Goal: Task Accomplishment & Management: Manage account settings

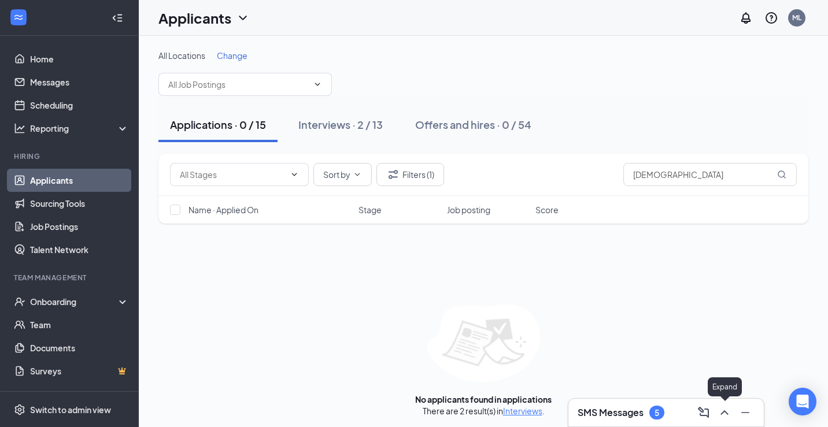
click at [724, 419] on icon "ChevronUp" at bounding box center [724, 413] width 14 height 14
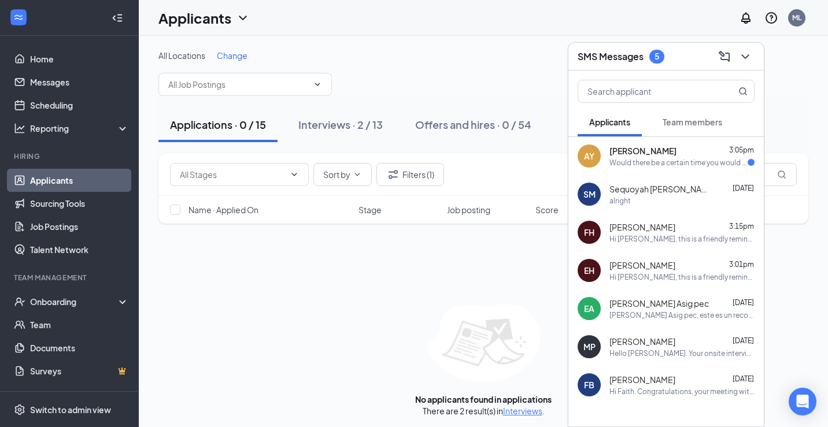
click at [646, 154] on span "[PERSON_NAME]" at bounding box center [642, 151] width 67 height 12
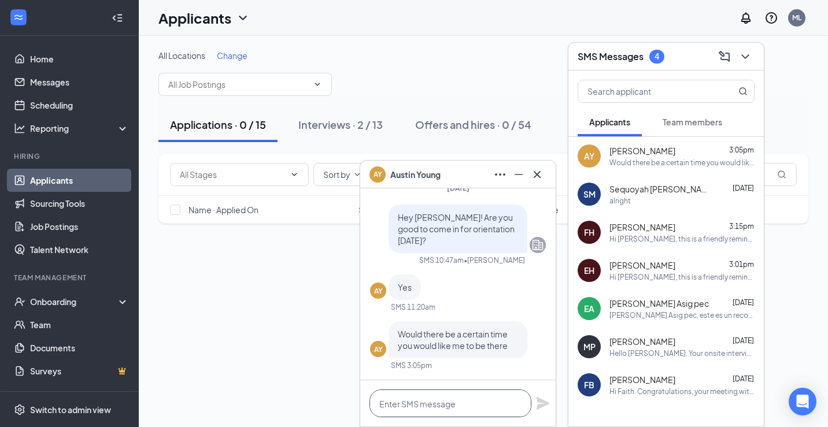
click at [455, 398] on textarea at bounding box center [450, 404] width 162 height 28
click at [382, 405] on textarea "yes! I am about to" at bounding box center [450, 404] width 162 height 28
click at [457, 409] on textarea "Yes! I am about to" at bounding box center [450, 404] width 162 height 28
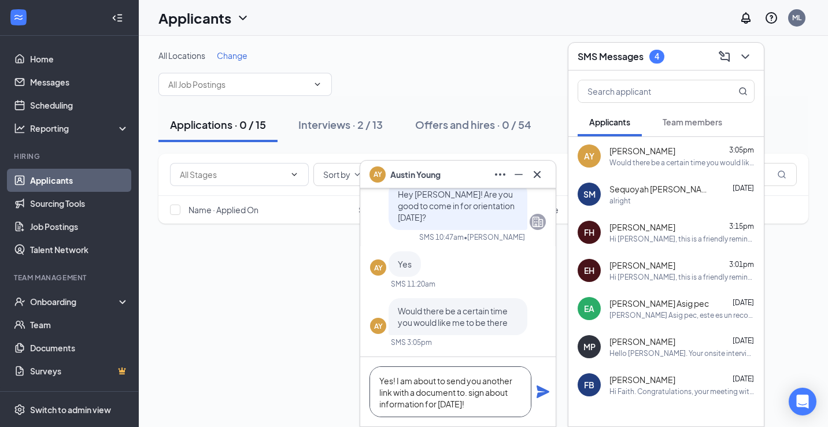
type textarea "Yes! I am about to send you another link with a document to. sign about informa…"
click at [545, 397] on icon "Plane" at bounding box center [543, 392] width 14 height 14
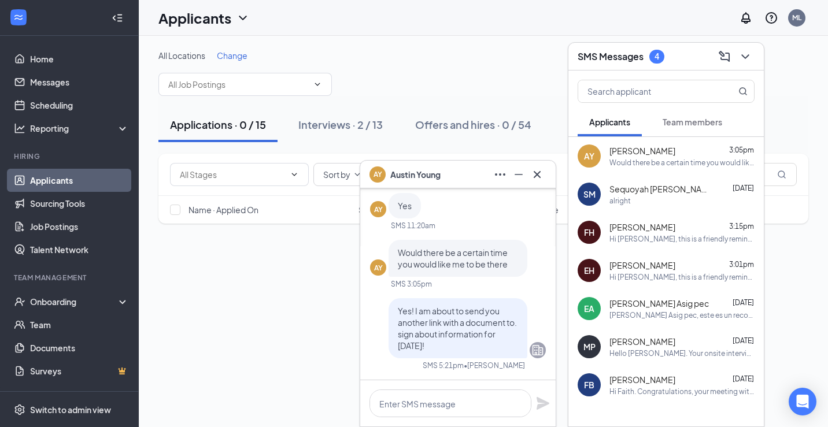
click at [545, 171] on button at bounding box center [537, 174] width 18 height 18
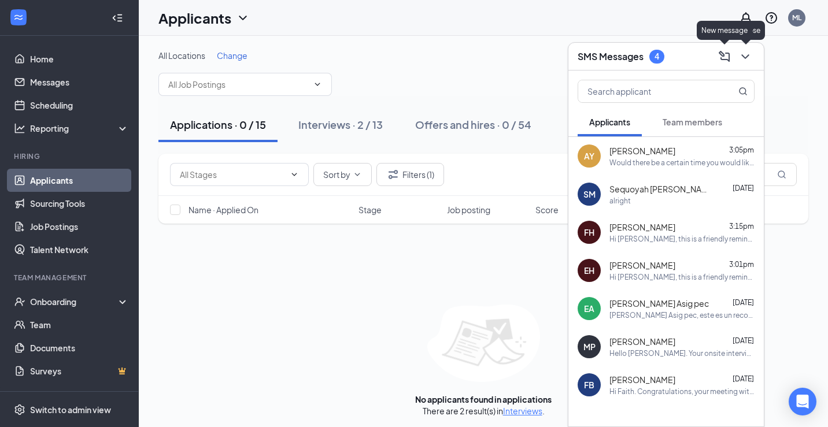
click at [740, 64] on button at bounding box center [745, 56] width 18 height 18
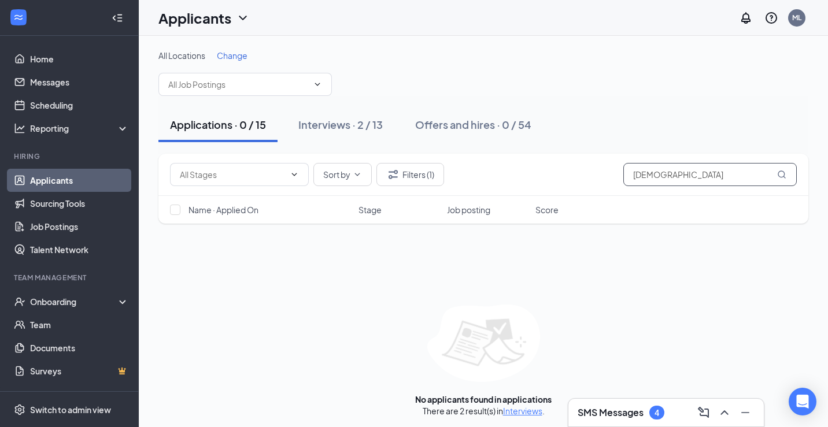
click at [716, 175] on input "[DEMOGRAPHIC_DATA]" at bounding box center [709, 174] width 173 height 23
type input "J"
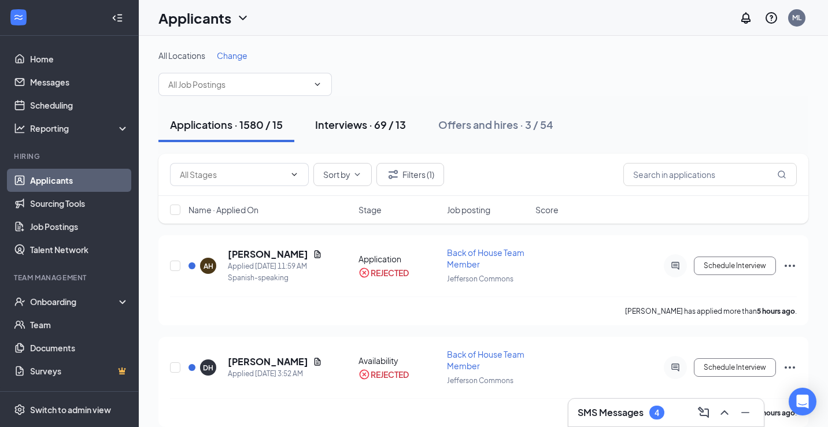
click at [339, 121] on div "Interviews · 69 / 13" at bounding box center [360, 124] width 91 height 14
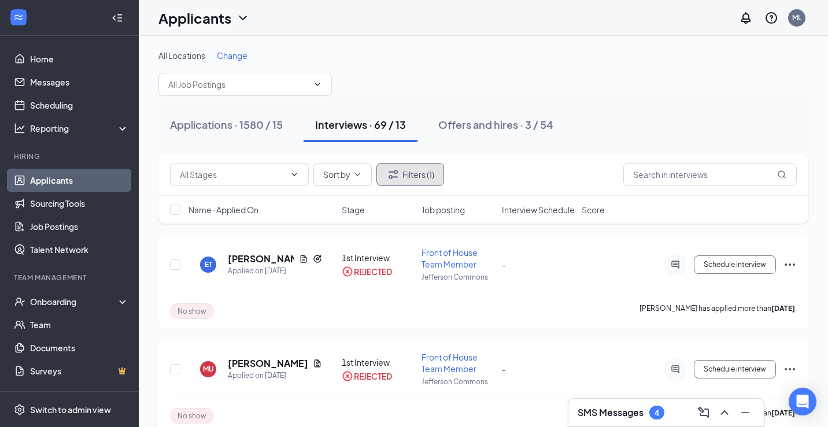
click at [432, 171] on button "Filters (1)" at bounding box center [410, 174] width 68 height 23
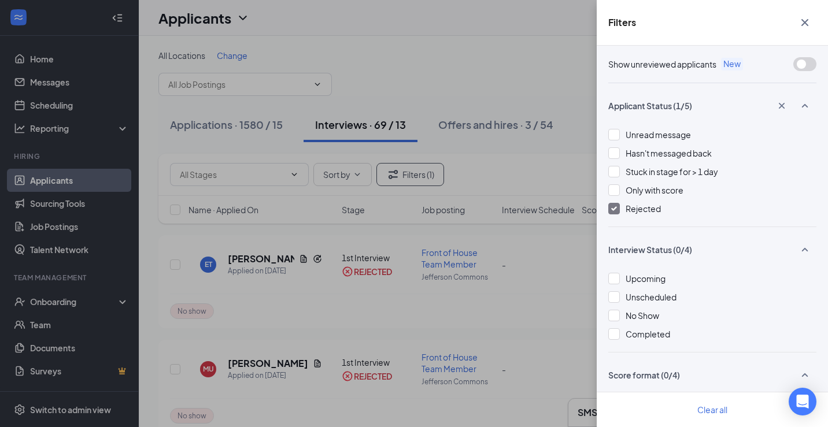
click at [623, 205] on div "Rejected" at bounding box center [712, 208] width 208 height 13
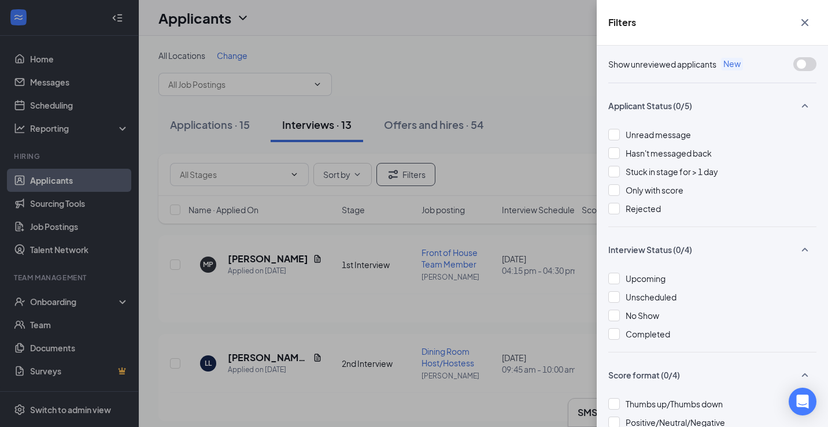
click at [810, 21] on icon "Cross" at bounding box center [805, 23] width 14 height 14
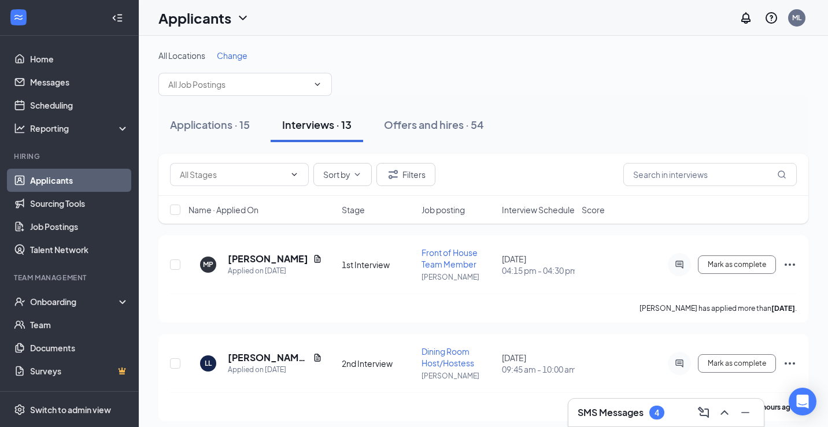
click at [523, 205] on span "Interview Schedule" at bounding box center [538, 210] width 73 height 12
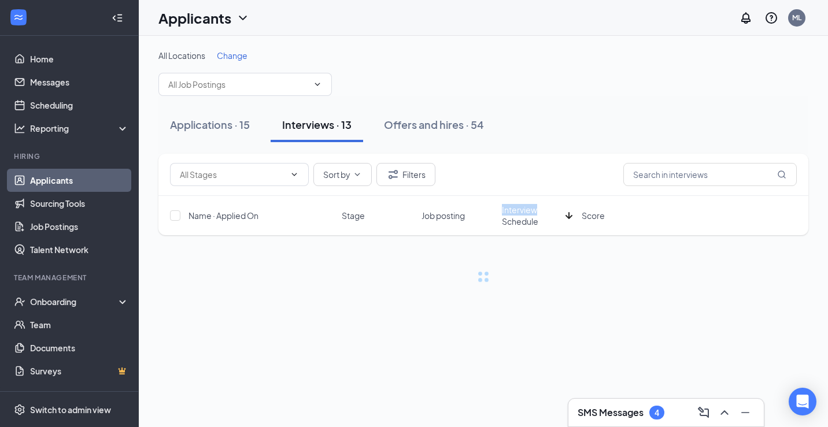
click at [523, 205] on span "Interview Schedule" at bounding box center [531, 215] width 59 height 23
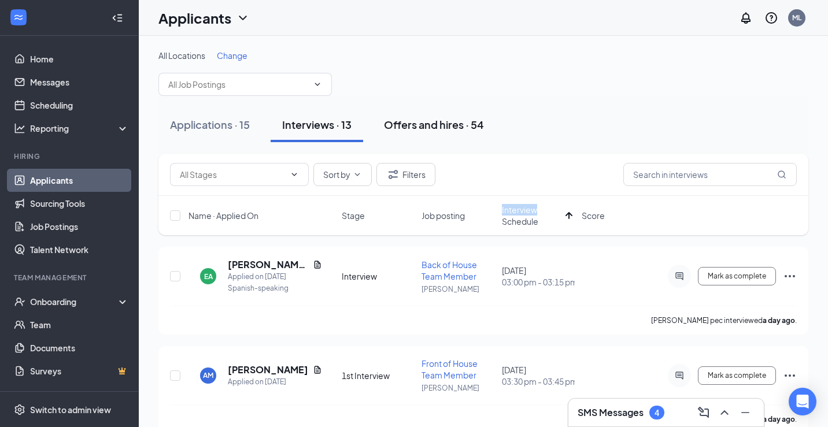
click at [407, 125] on div "Offers and hires · 54" at bounding box center [434, 124] width 100 height 14
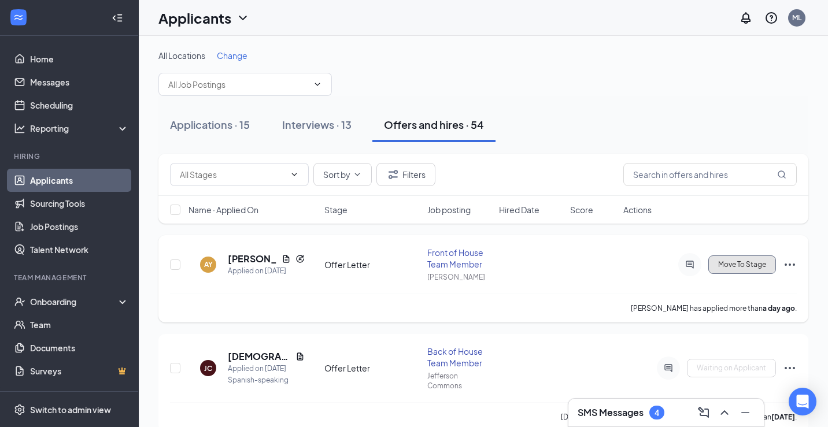
click at [738, 260] on button "Move To Stage" at bounding box center [742, 265] width 68 height 18
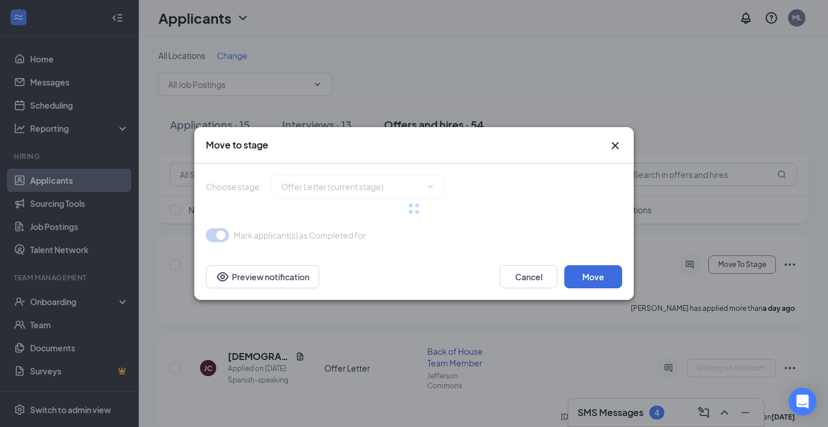
type input "Offer Accepted/Orientation Info (final stage)"
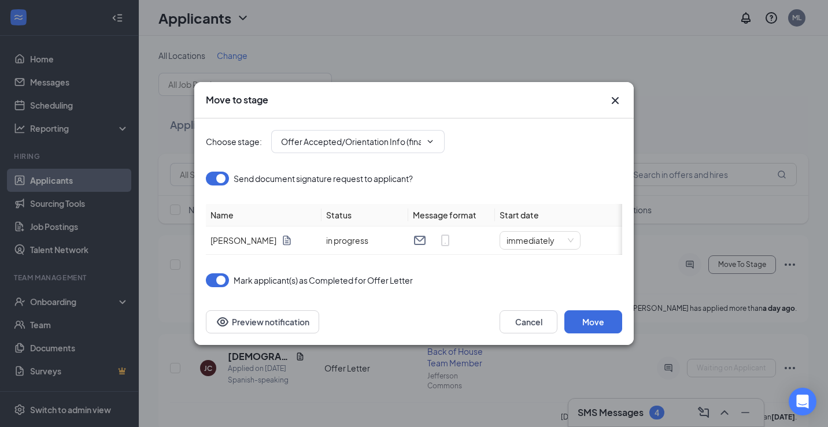
click at [544, 256] on div "Choose stage : Offer Accepted/Orientation Info (final stage) Send document sign…" at bounding box center [414, 203] width 416 height 169
click at [544, 249] on div "immediately" at bounding box center [539, 240] width 81 height 18
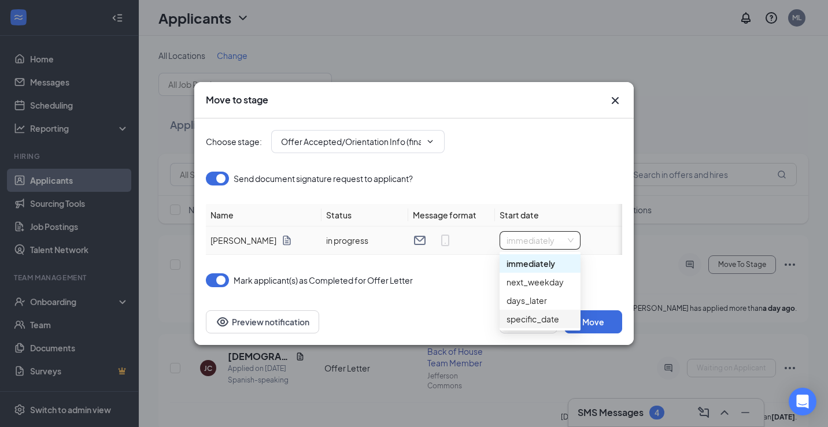
click at [531, 314] on div "specific_date" at bounding box center [539, 319] width 67 height 13
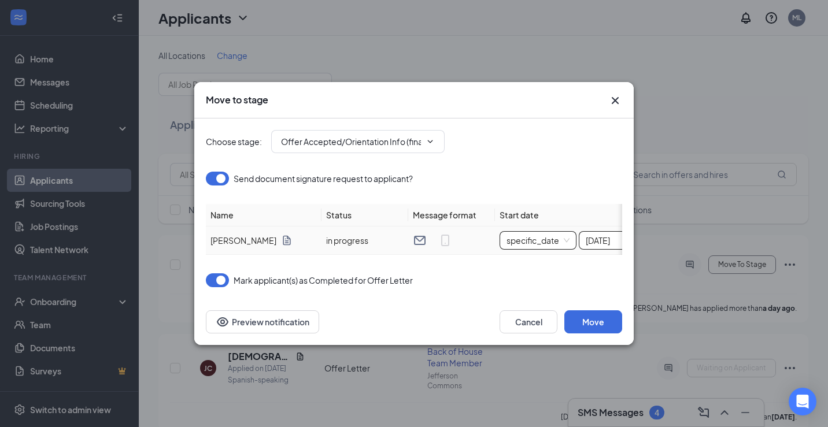
click at [613, 242] on input "[DATE]" at bounding box center [616, 240] width 61 height 13
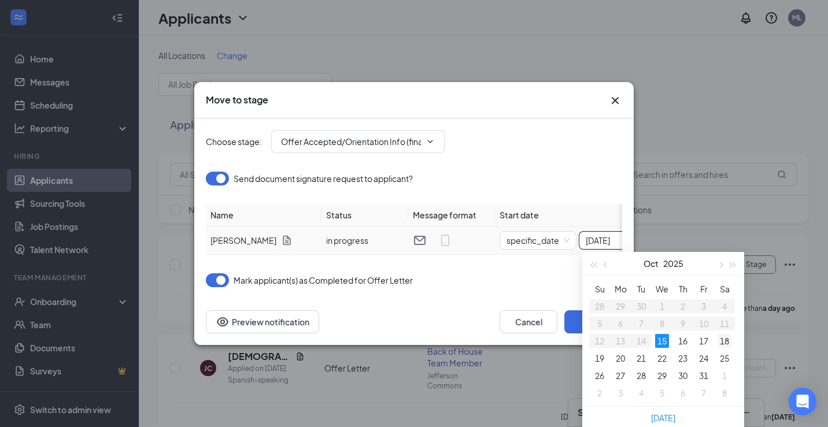
type input "[DATE]"
click at [725, 339] on div "18" at bounding box center [724, 341] width 14 height 14
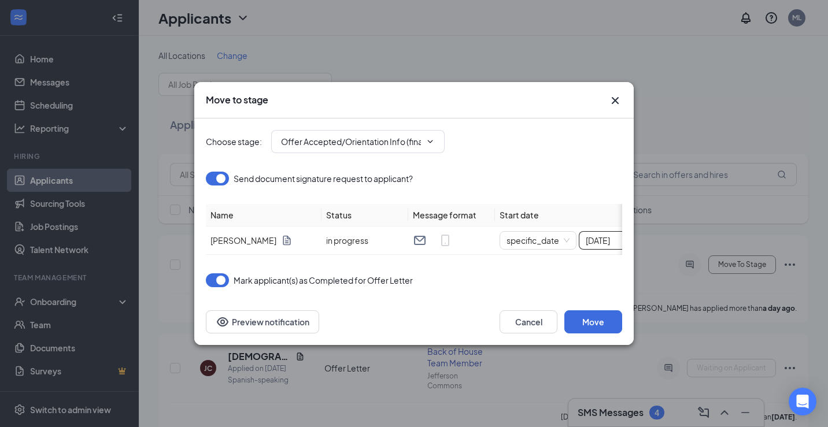
click at [510, 295] on div "Choose stage : Offer Accepted/Orientation Info (final stage) Send document sign…" at bounding box center [414, 209] width 416 height 180
click at [592, 317] on button "Move" at bounding box center [593, 321] width 58 height 23
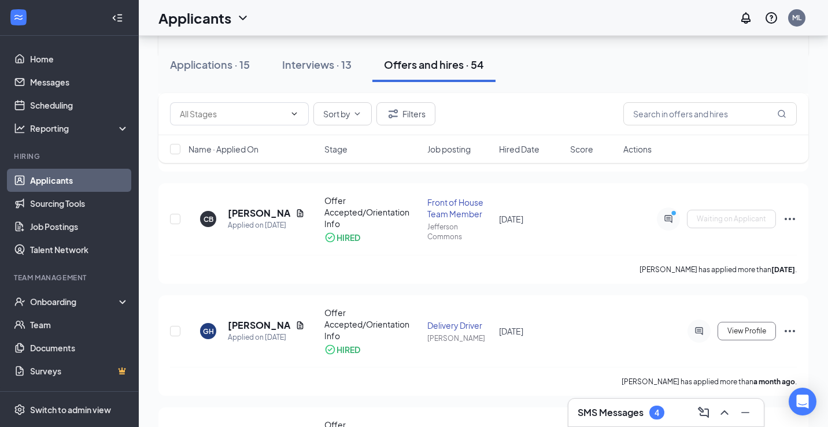
scroll to position [410, 0]
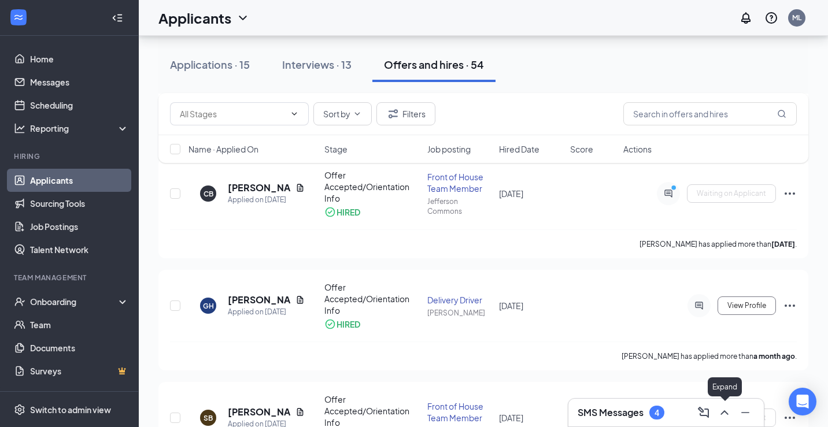
click at [725, 410] on icon "ChevronUp" at bounding box center [724, 413] width 14 height 14
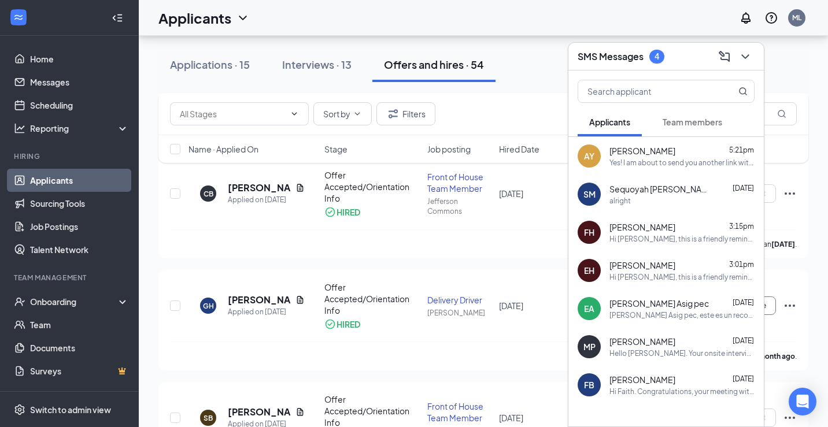
click at [682, 116] on div "Team members" at bounding box center [692, 122] width 60 height 12
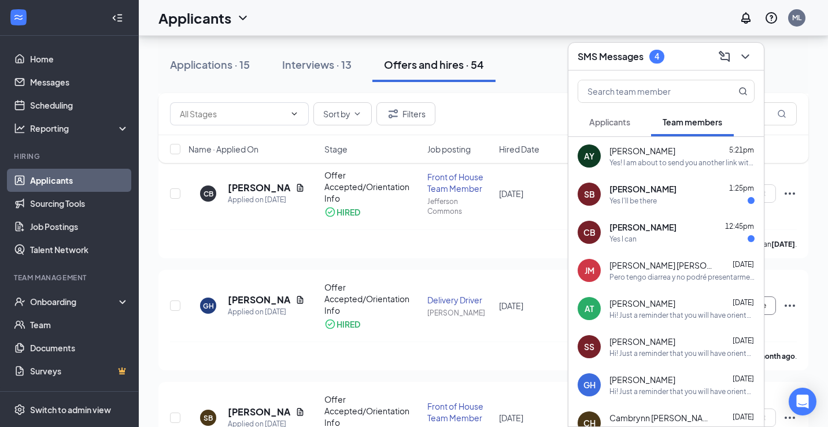
click at [665, 189] on div "[PERSON_NAME] 1:25pm" at bounding box center [681, 189] width 145 height 12
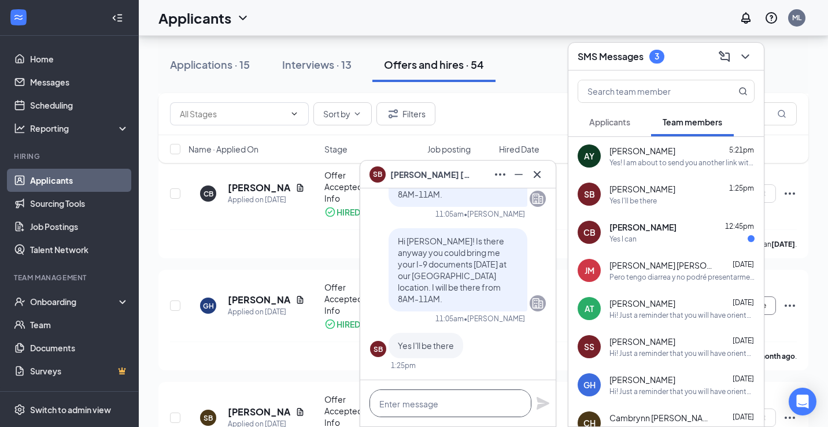
click at [436, 399] on textarea at bounding box center [450, 404] width 162 height 28
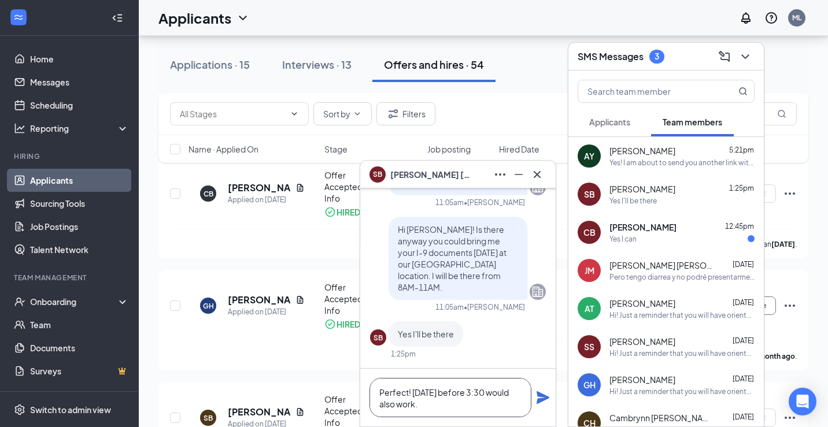
type textarea "Perfect! [DATE] before 3:30 would also work."
click at [550, 393] on div "Perfect! [DATE] before 3:30 would also work." at bounding box center [457, 398] width 195 height 58
click at [544, 402] on icon "Plane" at bounding box center [543, 398] width 14 height 14
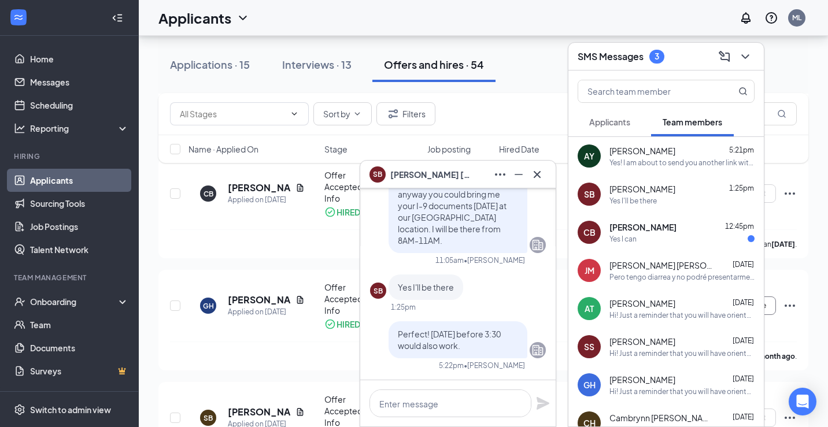
click at [620, 228] on span "[PERSON_NAME]" at bounding box center [642, 227] width 67 height 12
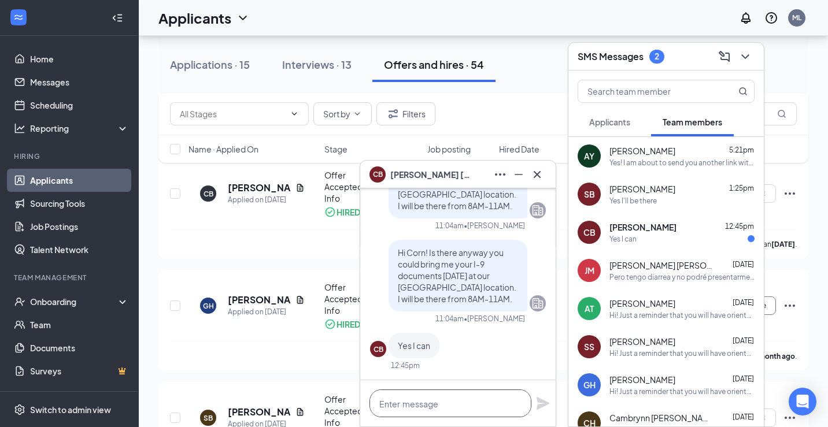
click at [398, 414] on textarea at bounding box center [450, 404] width 162 height 28
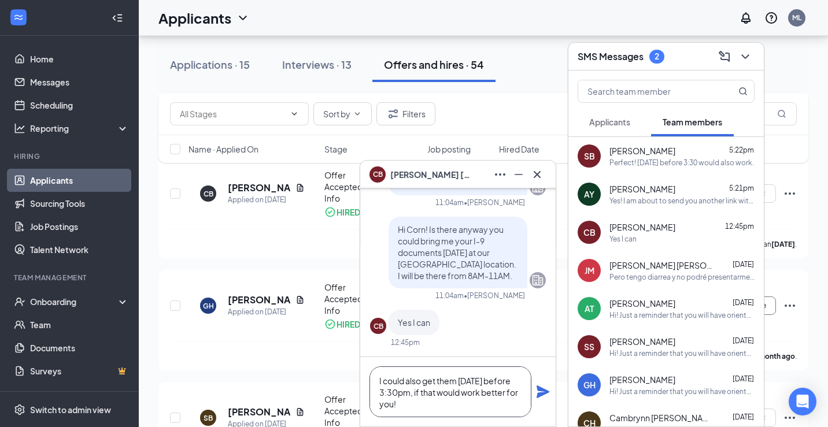
type textarea "I could also get them [DATE] before 3:30pm, if that would work better for you!"
click at [537, 395] on icon "Plane" at bounding box center [542, 392] width 13 height 13
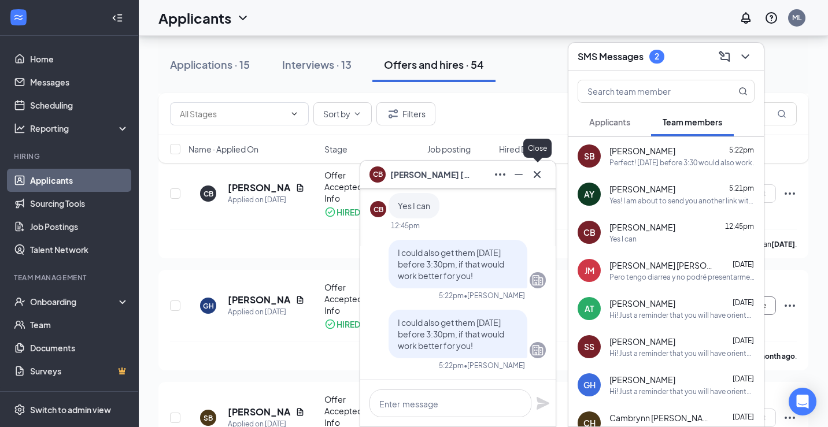
click at [535, 169] on icon "Cross" at bounding box center [537, 175] width 14 height 14
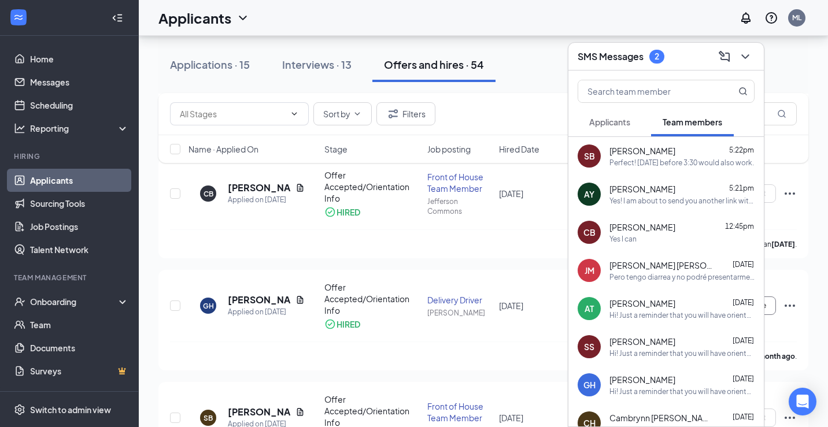
click at [624, 125] on span "Applicants" at bounding box center [609, 122] width 41 height 10
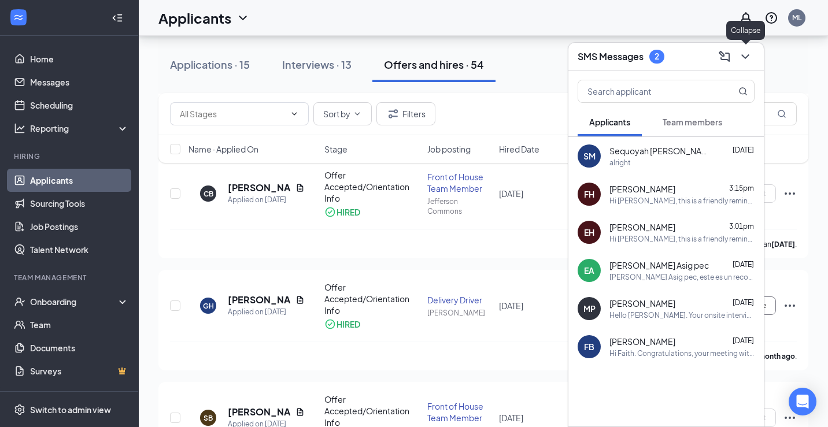
click at [751, 55] on icon "ChevronDown" at bounding box center [745, 57] width 14 height 14
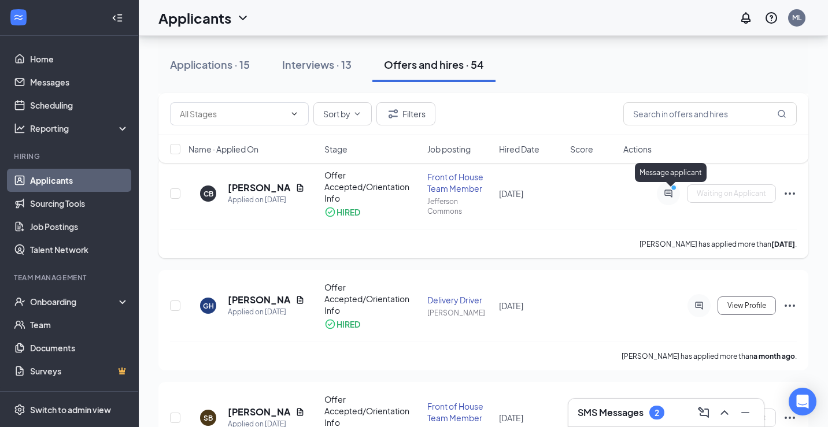
click at [668, 189] on icon "ActiveChat" at bounding box center [668, 193] width 14 height 9
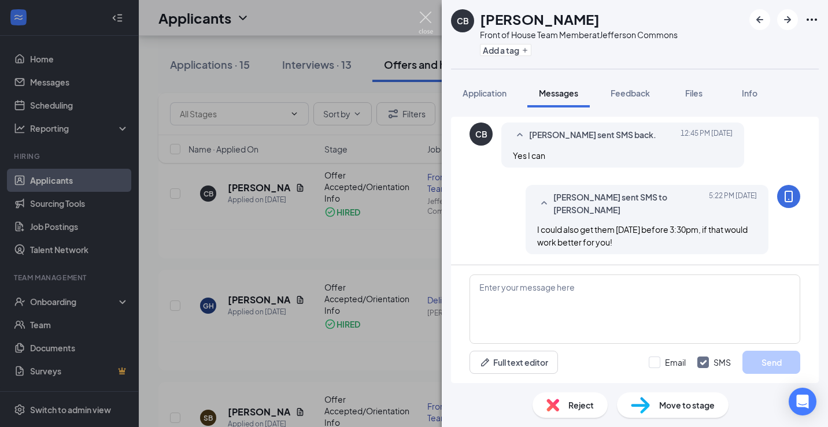
scroll to position [450, 0]
click at [427, 22] on img at bounding box center [426, 23] width 14 height 23
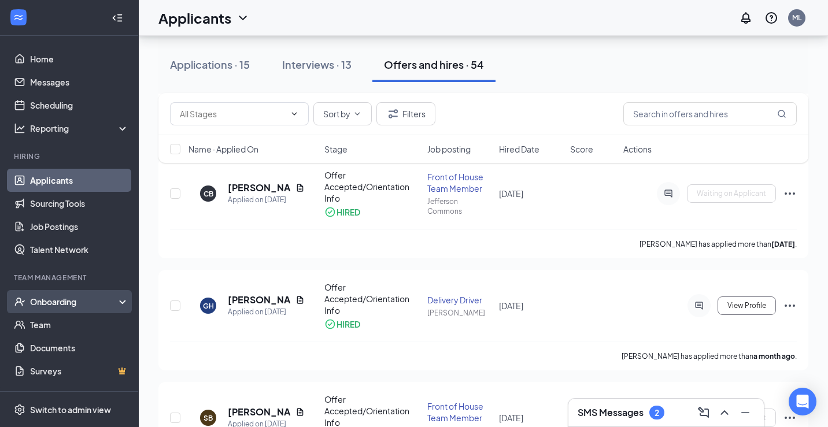
click at [76, 301] on div "Onboarding" at bounding box center [74, 302] width 89 height 12
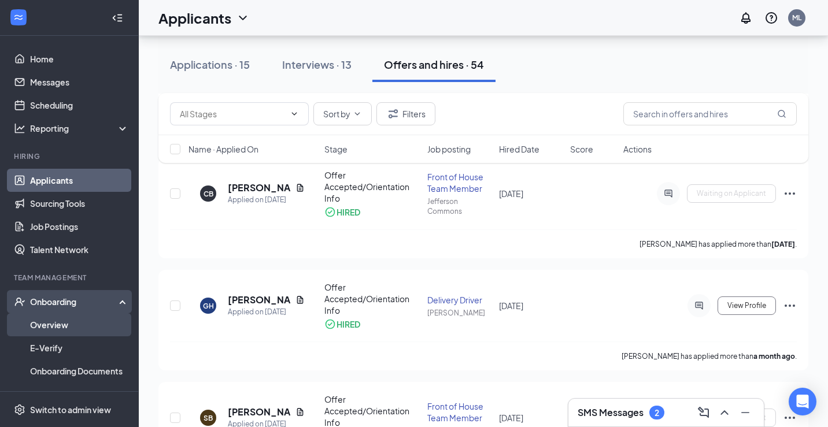
click at [69, 321] on link "Overview" at bounding box center [79, 324] width 99 height 23
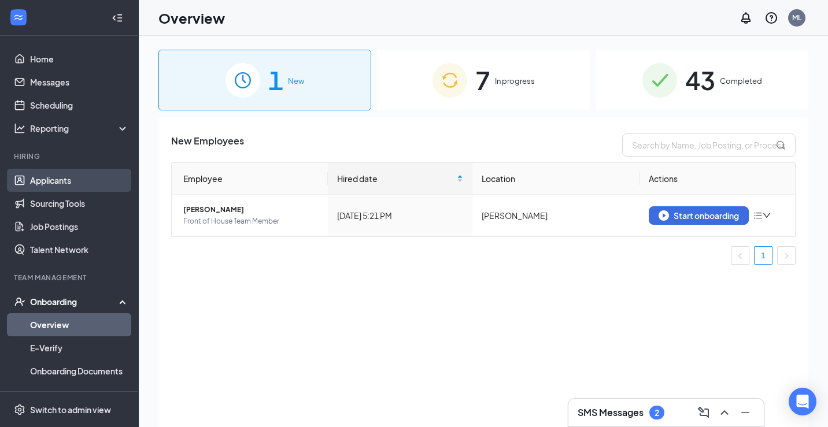
click at [61, 186] on link "Applicants" at bounding box center [79, 180] width 99 height 23
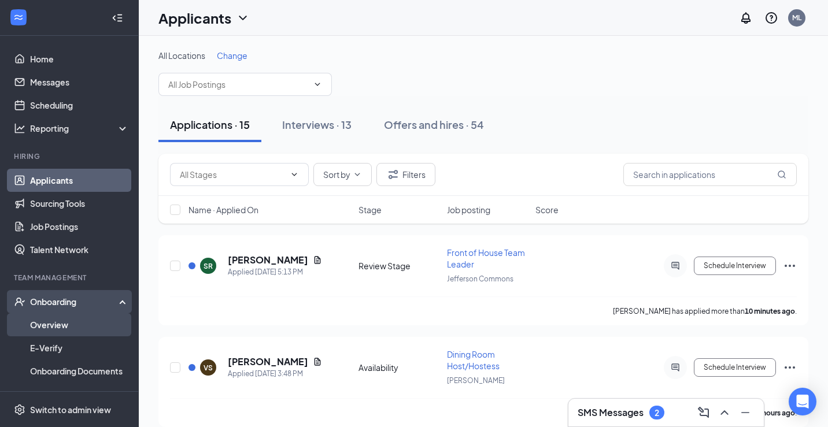
click at [83, 332] on link "Overview" at bounding box center [79, 324] width 99 height 23
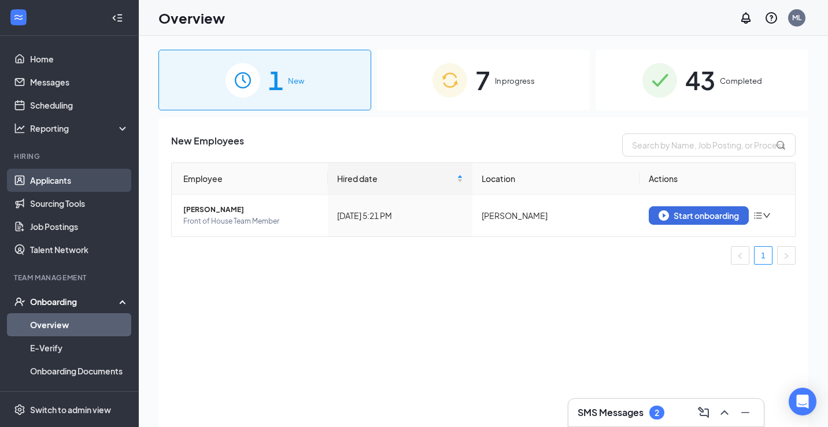
click at [70, 188] on link "Applicants" at bounding box center [79, 180] width 99 height 23
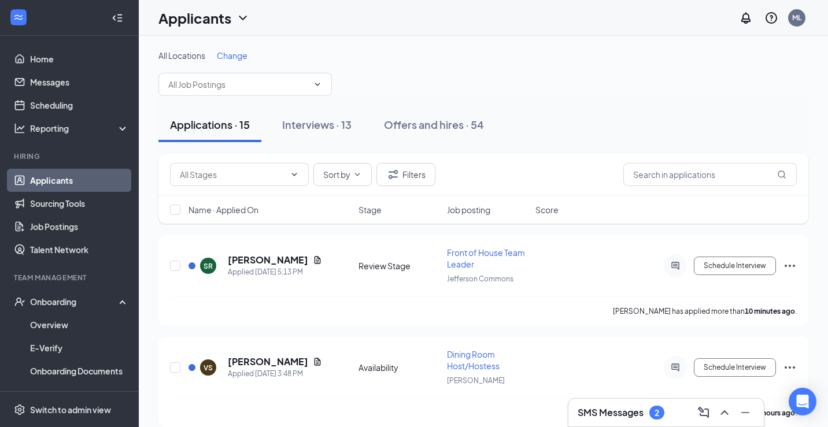
click at [256, 213] on span "Name · Applied On" at bounding box center [223, 210] width 70 height 12
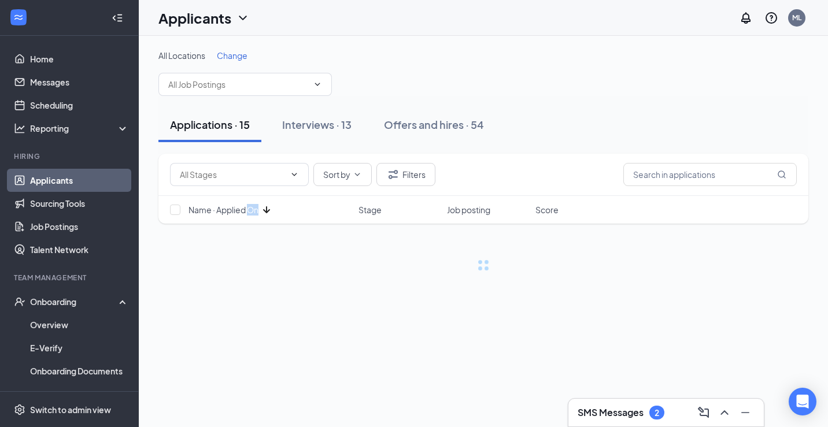
click at [256, 213] on span "Name · Applied On" at bounding box center [223, 210] width 70 height 12
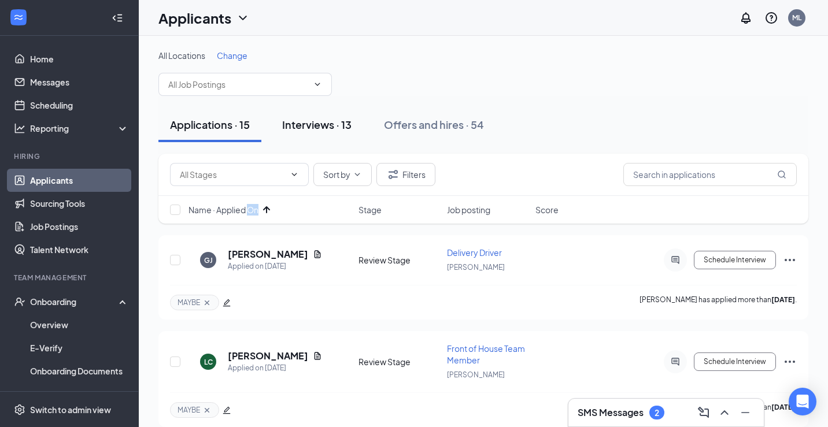
click at [329, 127] on div "Interviews · 13" at bounding box center [316, 124] width 69 height 14
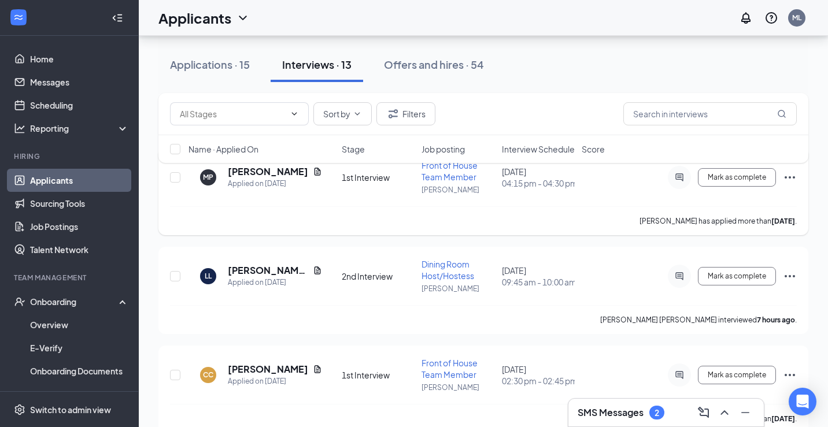
scroll to position [89, 0]
